Goal: Submit feedback/report problem

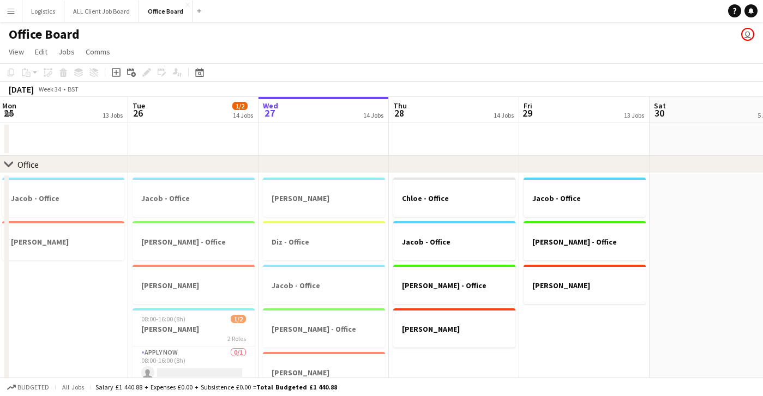
scroll to position [0, 248]
